Goal: Task Accomplishment & Management: Use online tool/utility

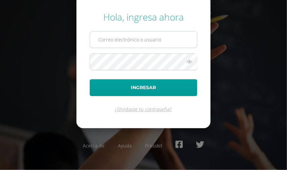
click at [110, 40] on input "text" at bounding box center [143, 39] width 107 height 16
type input "552@laestrella.edu.gt"
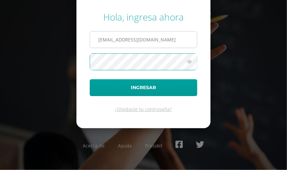
click at [90, 79] on button "Ingresar" at bounding box center [144, 87] width 108 height 17
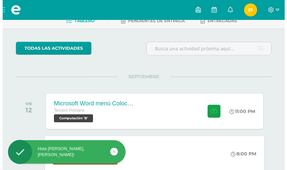
scroll to position [66, 0]
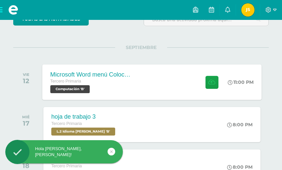
click at [78, 86] on span "Computación 'B'" at bounding box center [69, 89] width 39 height 8
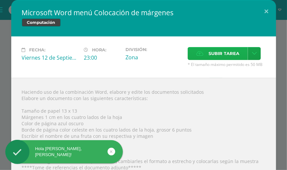
click at [211, 52] on span "Subir tarea" at bounding box center [224, 53] width 31 height 12
click at [0, 0] on input "Subir tarea" at bounding box center [0, 0] width 0 height 0
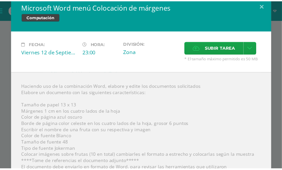
scroll to position [0, 0]
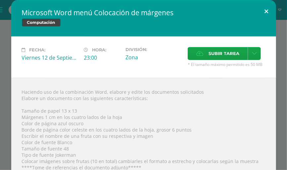
click at [265, 9] on button at bounding box center [266, 11] width 19 height 23
